Goal: Find specific page/section: Find specific page/section

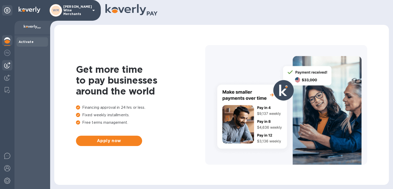
click at [6, 64] on img at bounding box center [7, 65] width 6 height 6
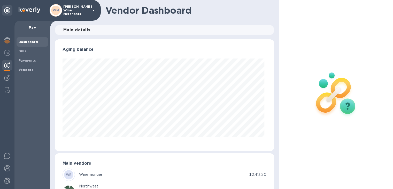
scroll to position [112, 217]
click at [22, 49] on b "Bills" at bounding box center [23, 51] width 8 height 4
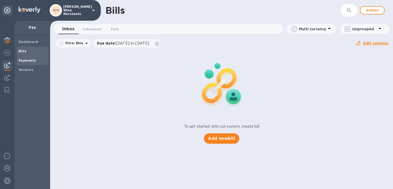
click at [27, 63] on div "Payments" at bounding box center [33, 60] width 32 height 9
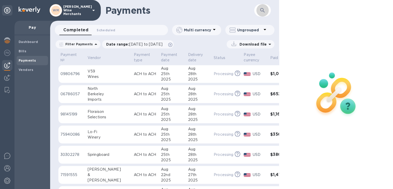
click at [263, 13] on icon "button" at bounding box center [262, 10] width 6 height 6
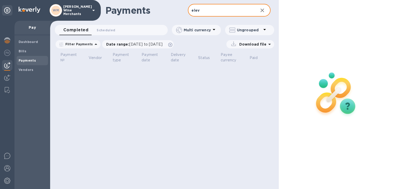
type input "elev"
click at [111, 29] on span "Scheduled 0" at bounding box center [106, 29] width 19 height 5
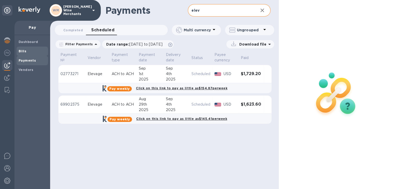
click at [23, 53] on b "Bills" at bounding box center [23, 51] width 8 height 4
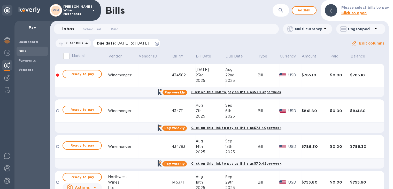
click at [149, 42] on span "[DATE] to [DATE]" at bounding box center [132, 43] width 33 height 4
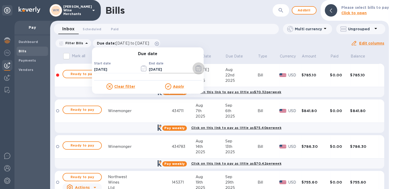
click at [199, 67] on icon "button" at bounding box center [199, 67] width 1 height 1
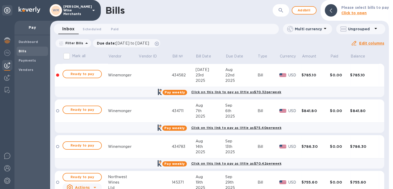
click at [90, 30] on span "Scheduled 0" at bounding box center [92, 28] width 19 height 5
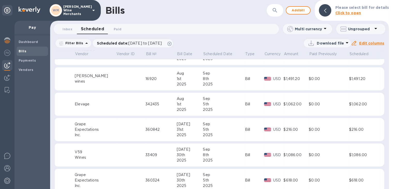
scroll to position [448, 0]
click at [281, 11] on button "button" at bounding box center [275, 10] width 12 height 12
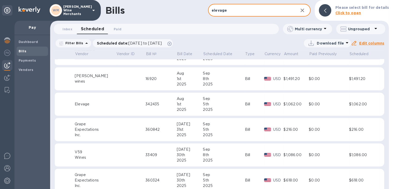
type input "elevage"
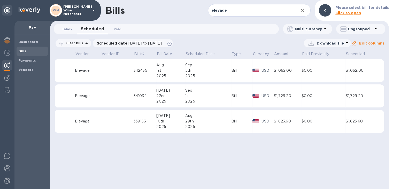
click at [67, 27] on span "Inbox 0" at bounding box center [68, 28] width 10 height 5
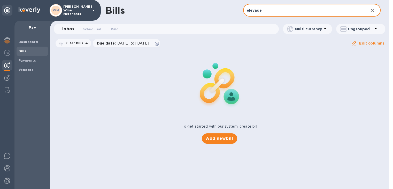
click at [277, 11] on input "elevage" at bounding box center [303, 10] width 121 height 13
